Goal: Task Accomplishment & Management: Manage account settings

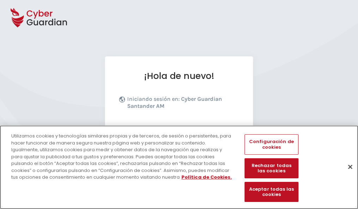
scroll to position [86, 0]
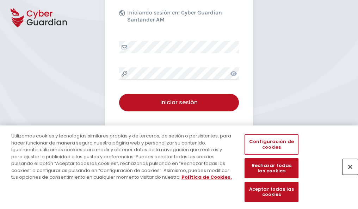
click at [346, 174] on button "Cerrar" at bounding box center [349, 166] width 15 height 15
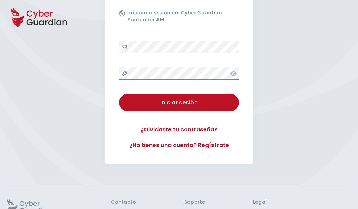
scroll to position [137, 0]
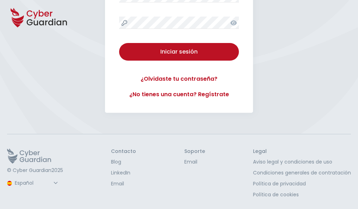
click at [119, 43] on button "Iniciar sesión" at bounding box center [179, 52] width 120 height 18
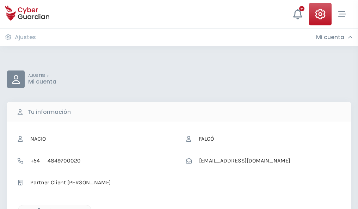
click at [37, 208] on icon "button" at bounding box center [37, 211] width 6 height 6
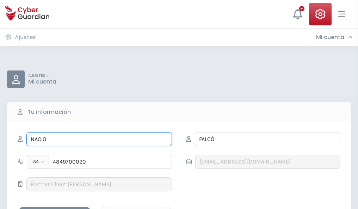
click at [99, 139] on input "NACIO" at bounding box center [98, 139] width 145 height 14
type input "N"
type input "Roxana"
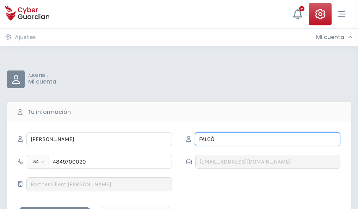
click at [267, 139] on input "FALCÓ" at bounding box center [267, 139] width 145 height 14
type input "F"
type input "Vélez"
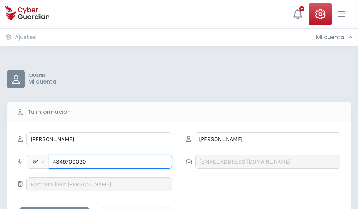
click at [110, 162] on input "4849700020" at bounding box center [110, 162] width 123 height 14
type input "4"
type input "4843048910"
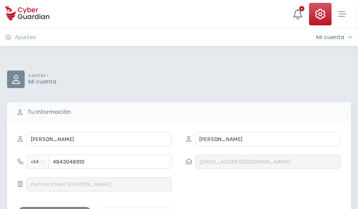
click at [55, 208] on div "Guardar cambios" at bounding box center [54, 212] width 63 height 9
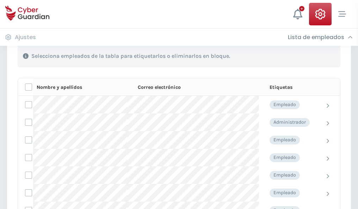
scroll to position [301, 0]
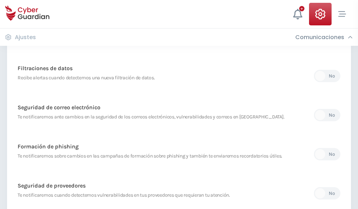
scroll to position [371, 0]
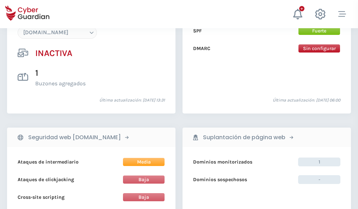
scroll to position [662, 0]
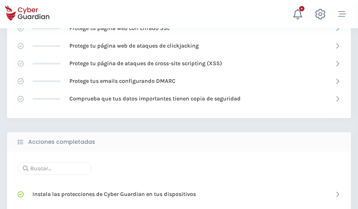
scroll to position [469, 0]
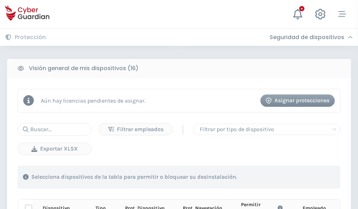
scroll to position [622, 0]
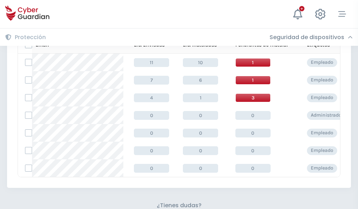
scroll to position [309, 0]
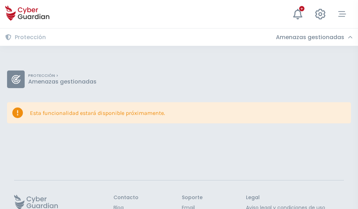
scroll to position [46, 0]
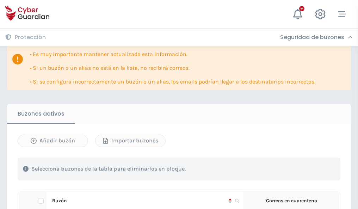
scroll to position [414, 0]
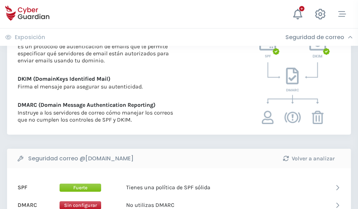
scroll to position [380, 0]
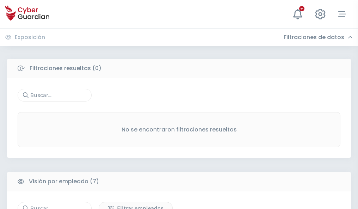
scroll to position [582, 0]
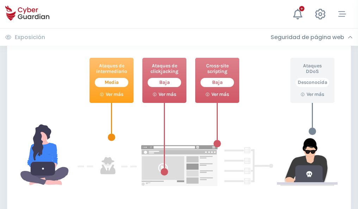
scroll to position [383, 0]
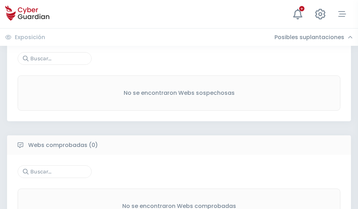
scroll to position [368, 0]
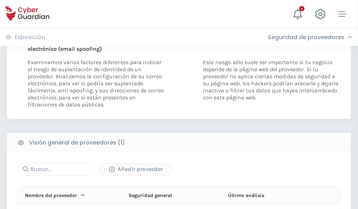
scroll to position [366, 0]
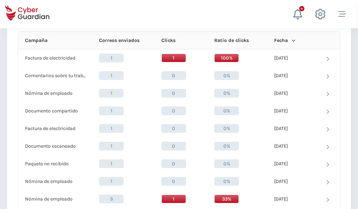
scroll to position [631, 0]
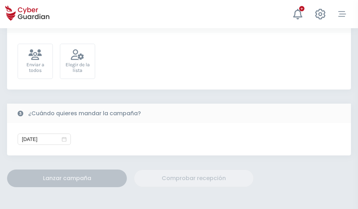
scroll to position [258, 0]
